Goal: Transaction & Acquisition: Purchase product/service

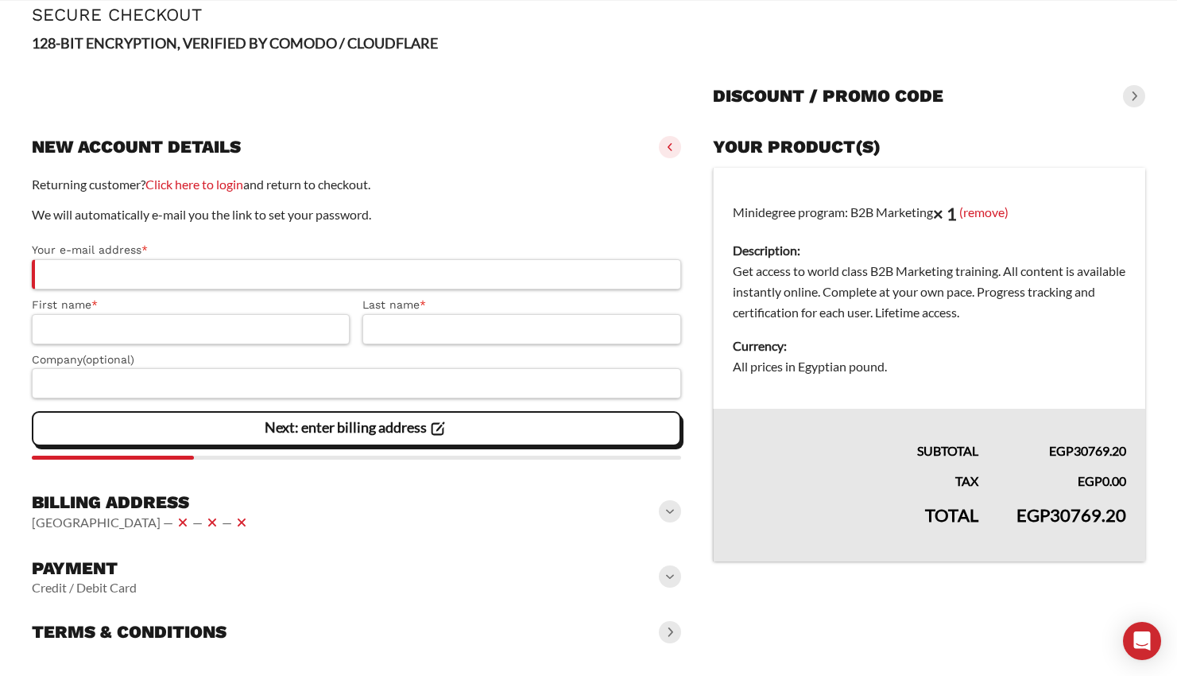
scroll to position [98, 0]
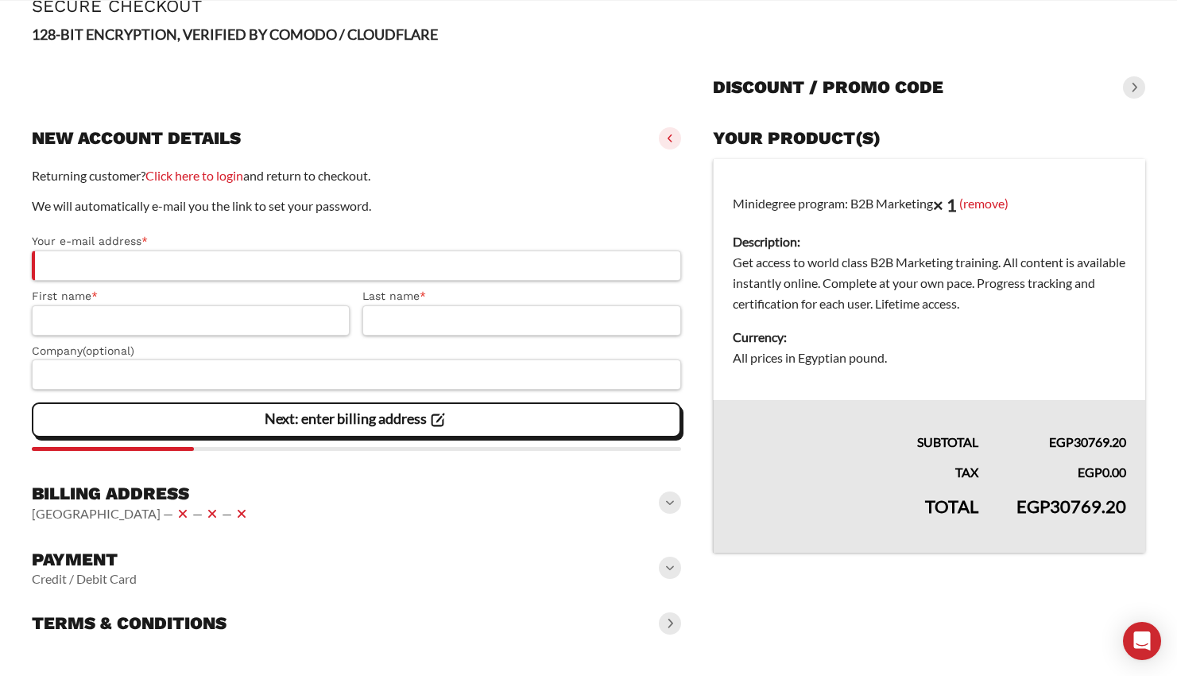
click at [675, 556] on div "Payment Credit / Debit Card" at bounding box center [356, 567] width 649 height 51
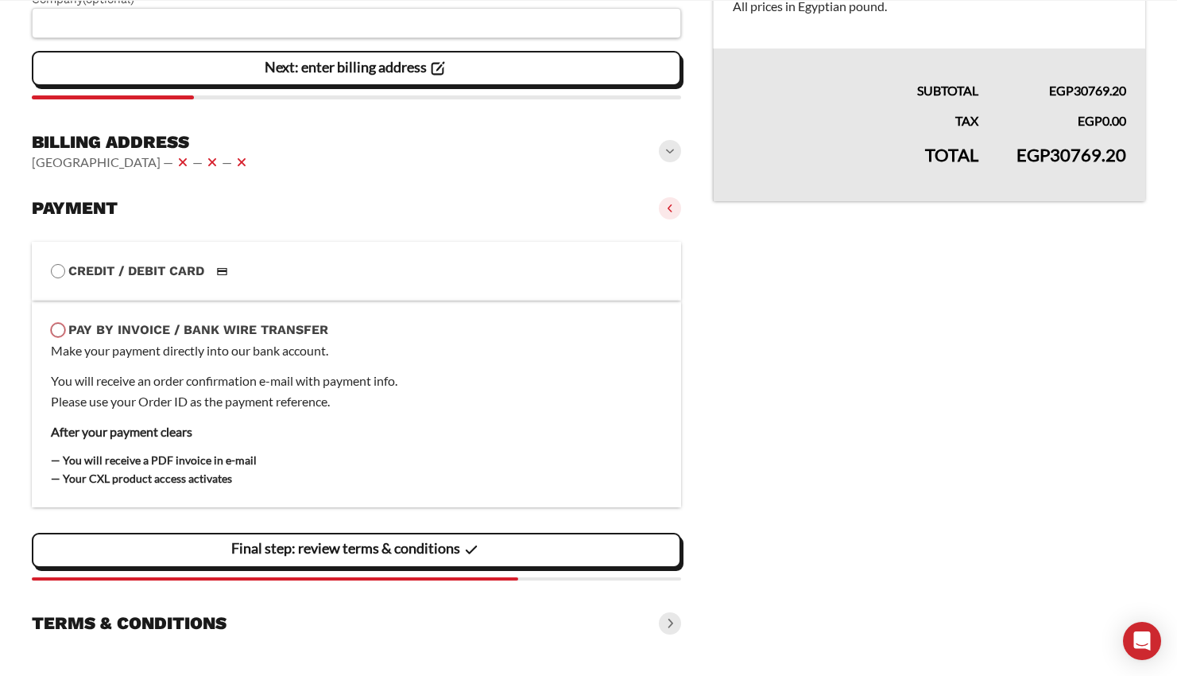
scroll to position [450, 0]
click at [664, 624] on span at bounding box center [670, 623] width 22 height 22
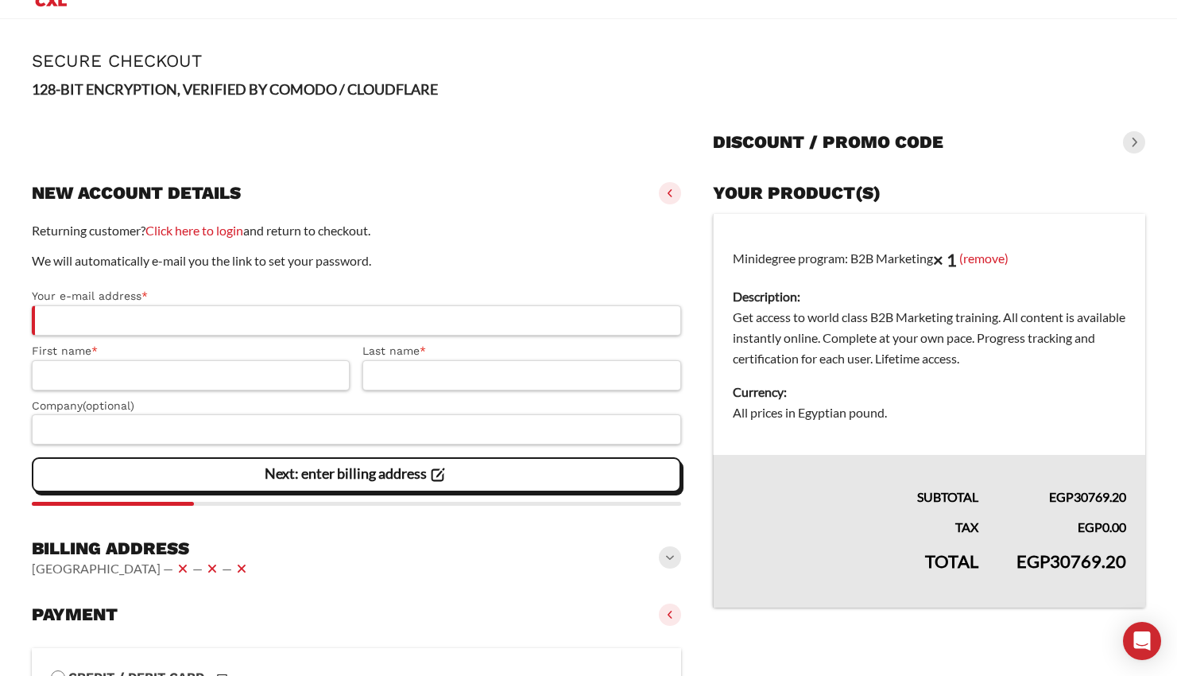
scroll to position [0, 0]
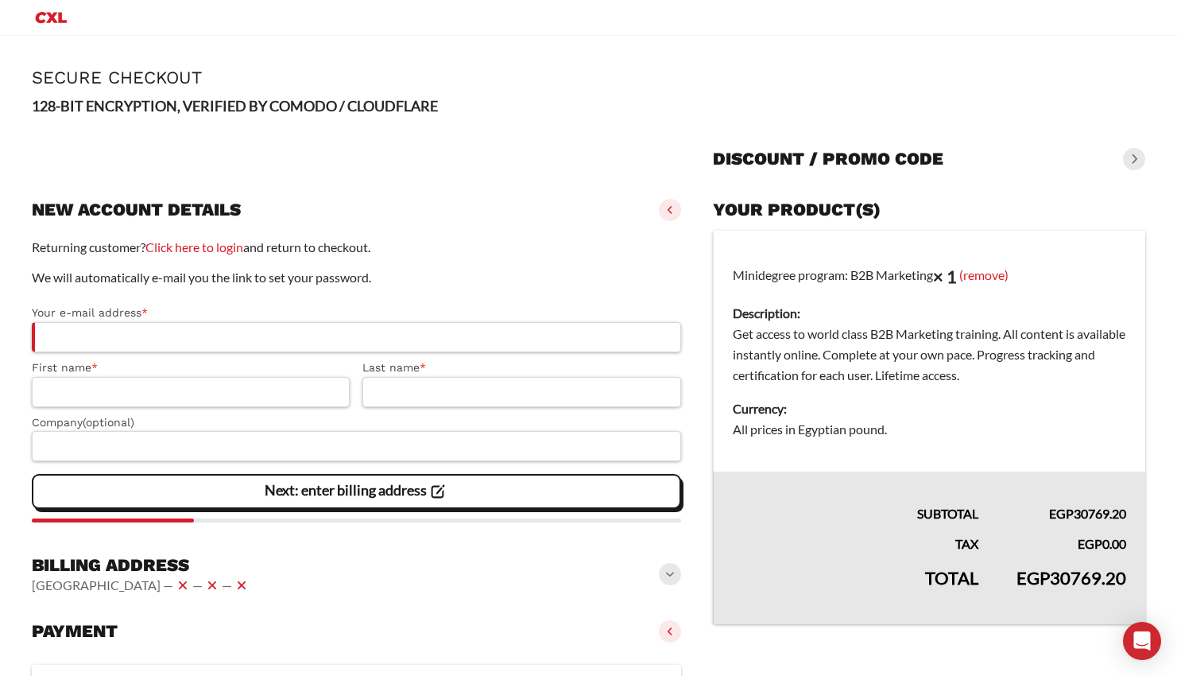
click at [56, 14] on icon "Primary Menu" at bounding box center [51, 17] width 38 height 19
